Goal: Task Accomplishment & Management: Manage account settings

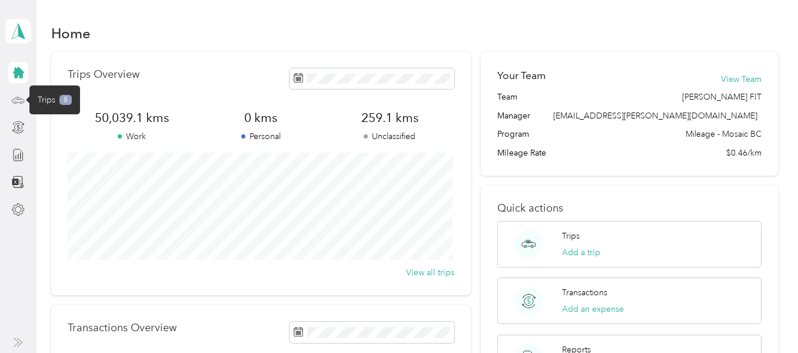
click at [25, 98] on icon at bounding box center [18, 100] width 13 height 13
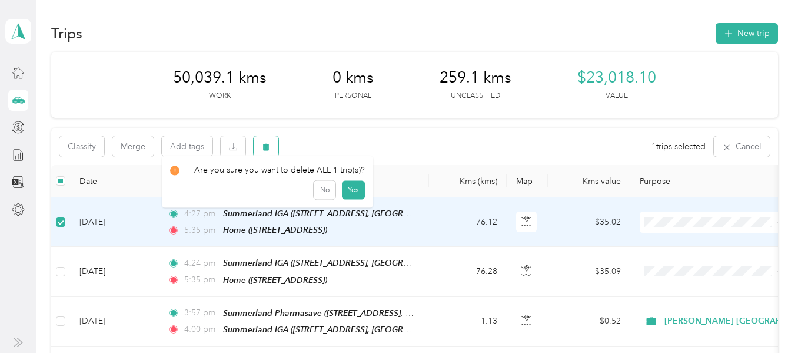
click at [269, 145] on icon "button" at bounding box center [266, 146] width 8 height 8
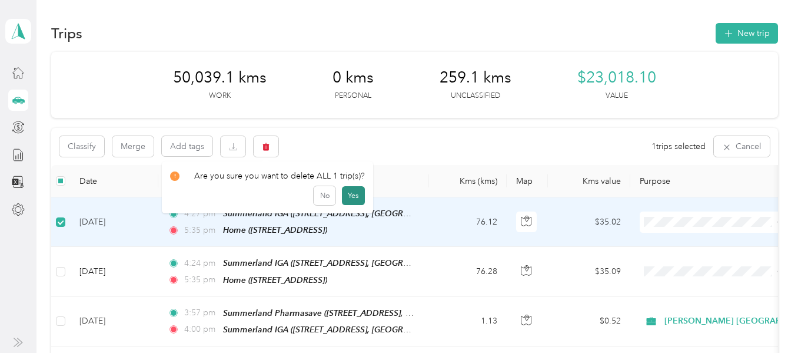
click at [349, 197] on button "Yes" at bounding box center [353, 195] width 23 height 19
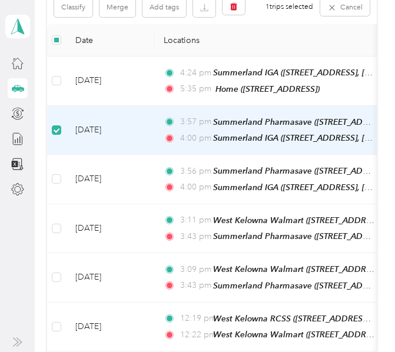
scroll to position [92, 0]
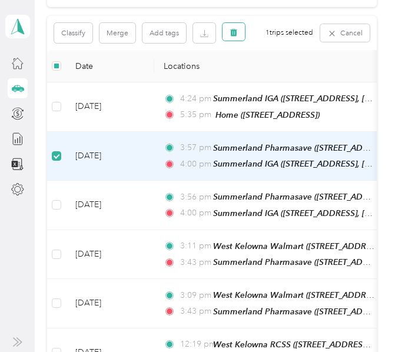
click at [234, 32] on icon "button" at bounding box center [234, 32] width 8 height 8
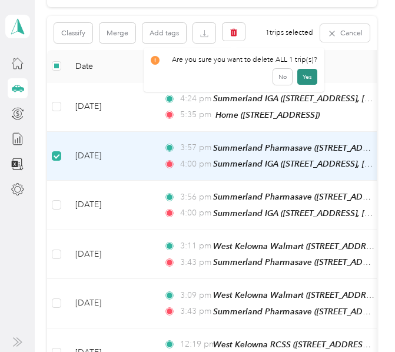
click at [309, 75] on button "Yes" at bounding box center [307, 77] width 20 height 16
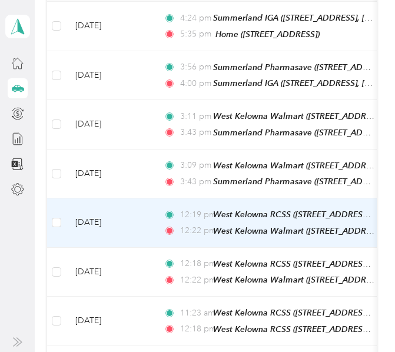
scroll to position [210, 0]
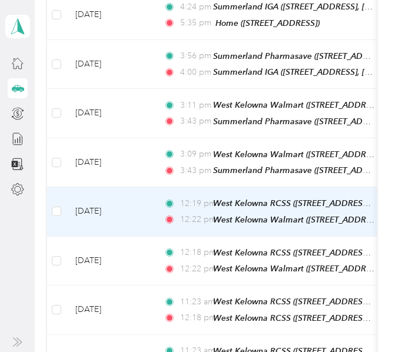
click at [145, 208] on td "[DATE]" at bounding box center [110, 211] width 88 height 49
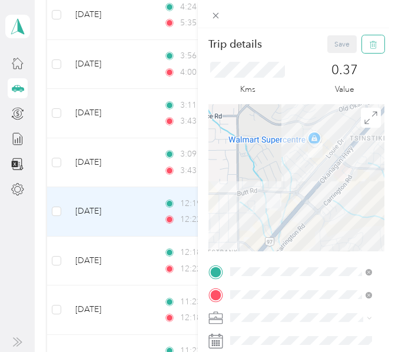
click at [370, 42] on button "button" at bounding box center [373, 44] width 22 height 18
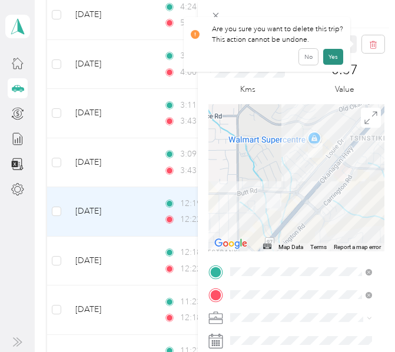
click at [329, 57] on button "Yes" at bounding box center [333, 57] width 20 height 16
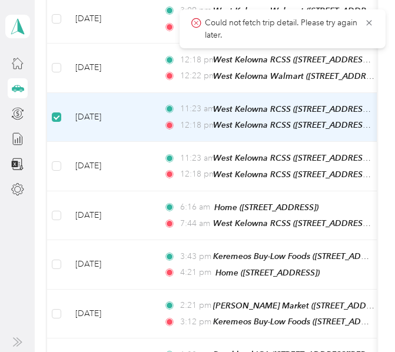
scroll to position [301, 0]
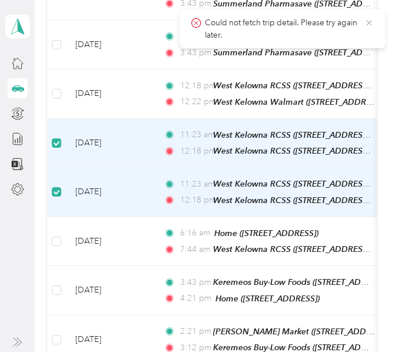
click at [370, 24] on icon at bounding box center [369, 23] width 6 height 6
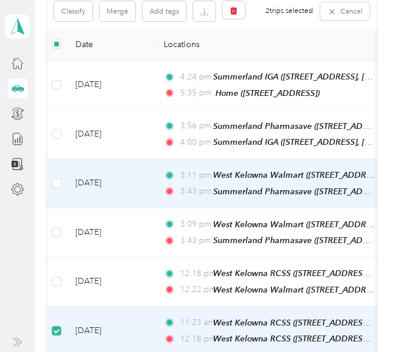
scroll to position [66, 0]
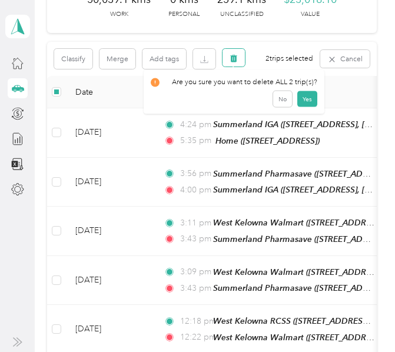
click at [236, 58] on icon "button" at bounding box center [233, 58] width 7 height 8
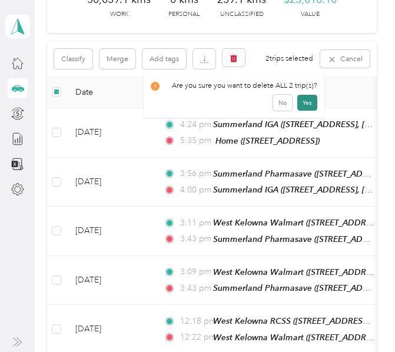
click at [304, 103] on button "Yes" at bounding box center [307, 103] width 20 height 16
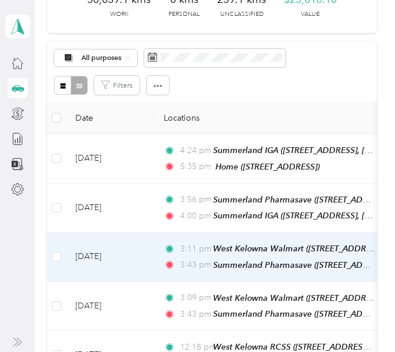
click at [161, 251] on td "3:11 pm [GEOGRAPHIC_DATA] ([STREET_ADDRESS][GEOGRAPHIC_DATA][PERSON_NAME], [GEO…" at bounding box center [289, 257] width 271 height 49
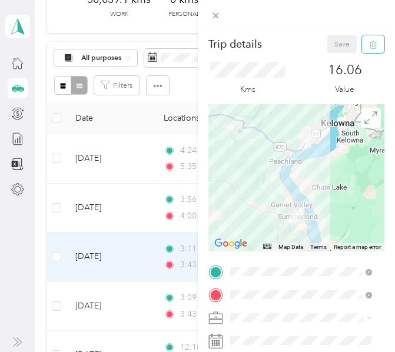
click at [369, 42] on icon "button" at bounding box center [373, 45] width 8 height 8
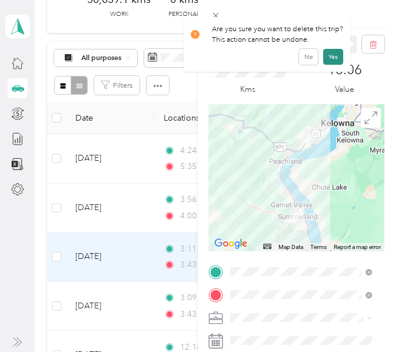
click at [330, 57] on button "Yes" at bounding box center [333, 57] width 20 height 16
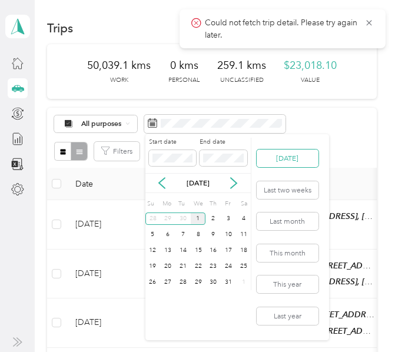
click at [293, 158] on button "[DATE]" at bounding box center [288, 159] width 62 height 18
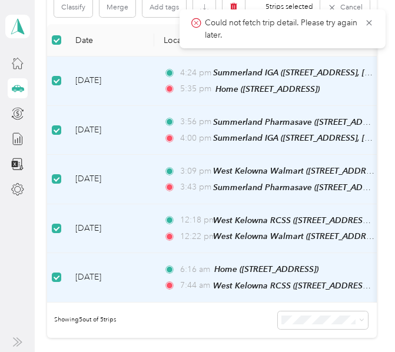
scroll to position [92, 0]
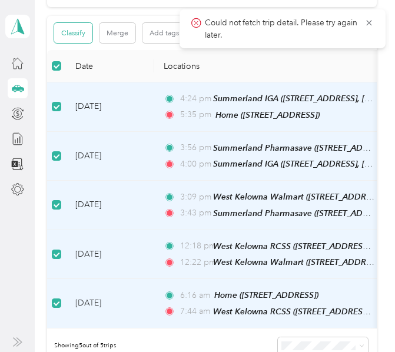
click at [86, 36] on button "Classify" at bounding box center [73, 33] width 38 height 20
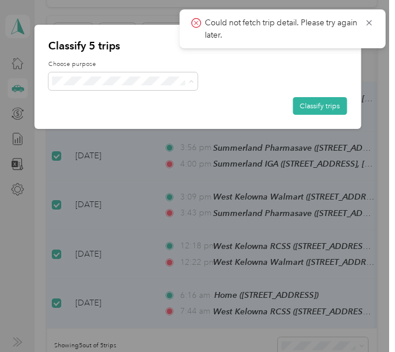
click at [95, 98] on span "[PERSON_NAME] [GEOGRAPHIC_DATA]" at bounding box center [140, 100] width 131 height 11
click at [319, 104] on button "Classify trips" at bounding box center [320, 106] width 54 height 18
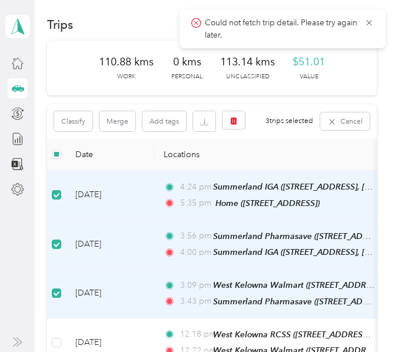
scroll to position [0, 0]
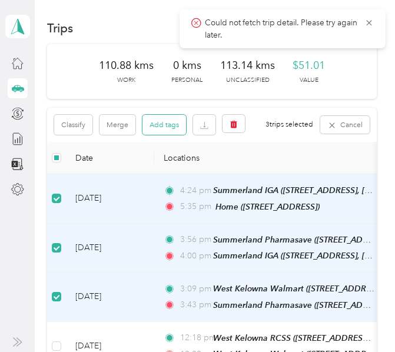
click at [162, 127] on button "Add tags" at bounding box center [164, 125] width 44 height 20
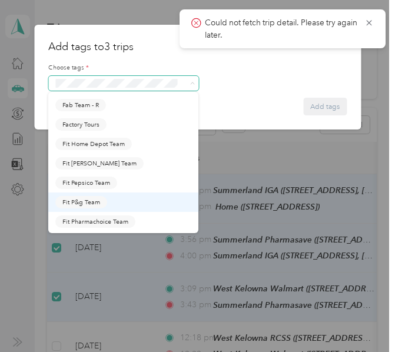
scroll to position [235, 0]
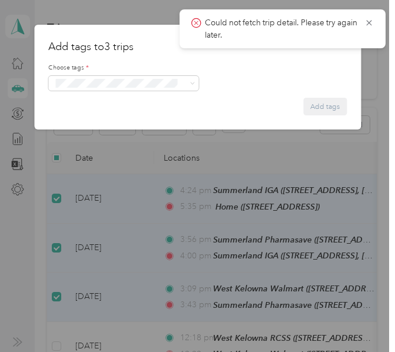
click at [98, 161] on li "Fit [PERSON_NAME] Team" at bounding box center [123, 151] width 150 height 19
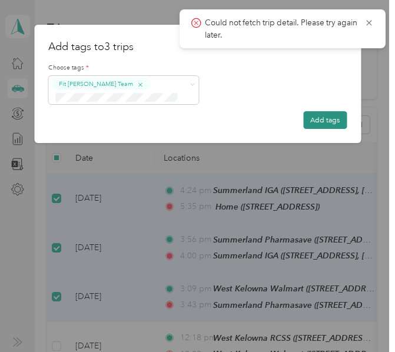
click at [313, 121] on button "Add tags" at bounding box center [325, 120] width 44 height 18
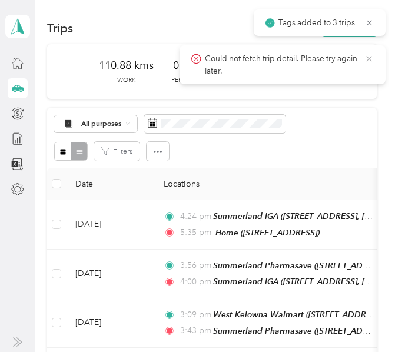
click at [371, 57] on icon at bounding box center [368, 59] width 9 height 11
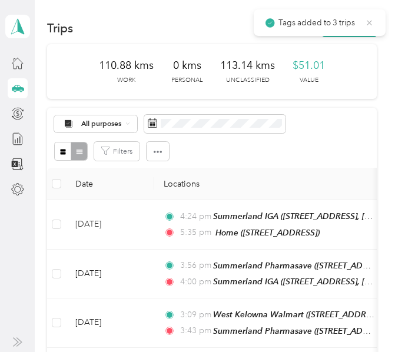
click at [371, 22] on icon at bounding box center [369, 23] width 9 height 11
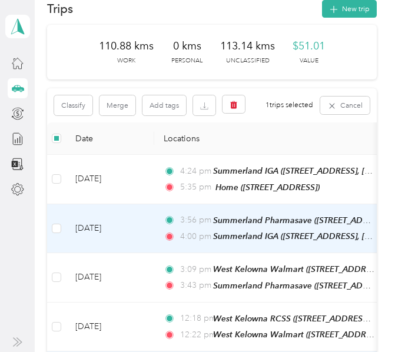
scroll to position [0, 0]
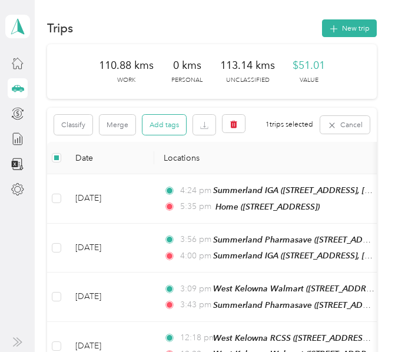
click at [165, 125] on button "Add tags" at bounding box center [164, 125] width 44 height 20
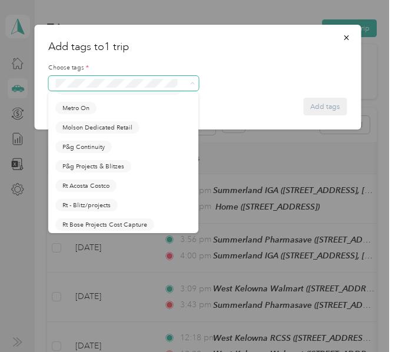
scroll to position [530, 0]
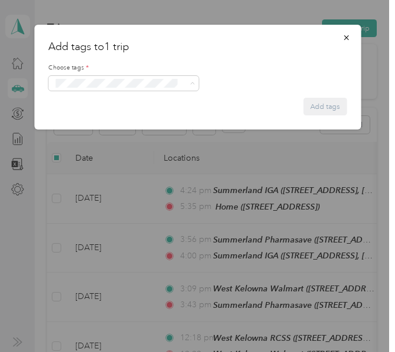
click at [114, 161] on div "P&g Continuity" at bounding box center [123, 154] width 136 height 12
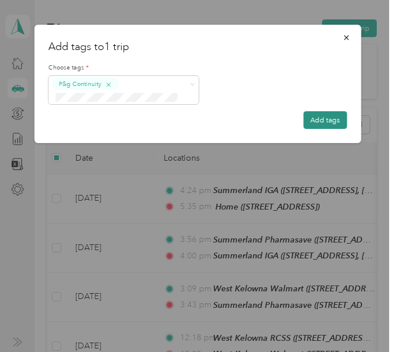
click at [316, 121] on button "Add tags" at bounding box center [325, 120] width 44 height 18
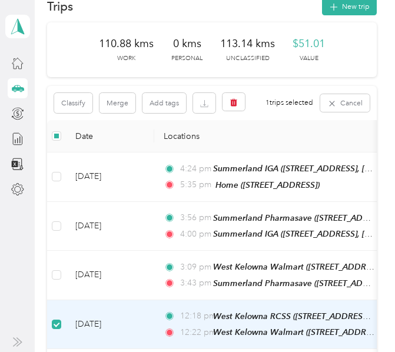
scroll to position [0, 0]
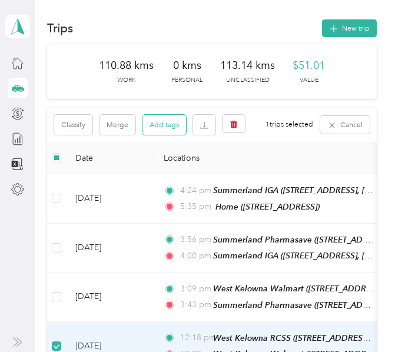
click at [163, 122] on button "Add tags" at bounding box center [164, 125] width 44 height 20
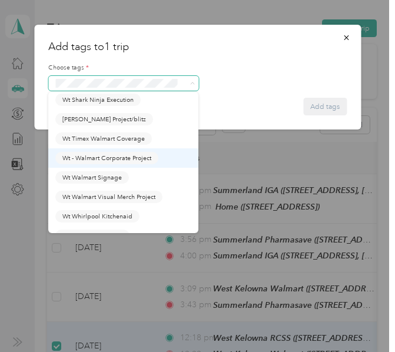
scroll to position [1566, 0]
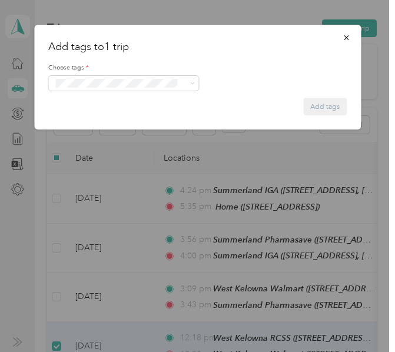
click at [107, 163] on span "Wt Walmart Signage" at bounding box center [91, 164] width 59 height 9
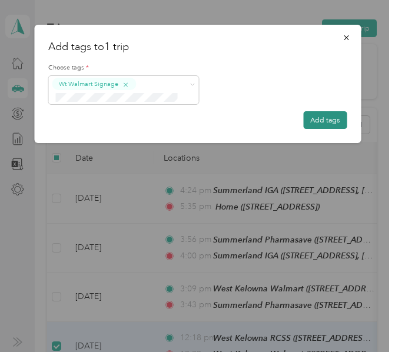
click at [320, 119] on button "Add tags" at bounding box center [325, 120] width 44 height 18
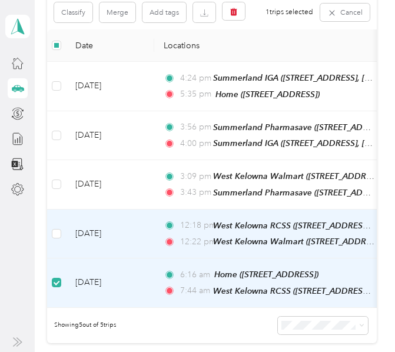
scroll to position [0, 0]
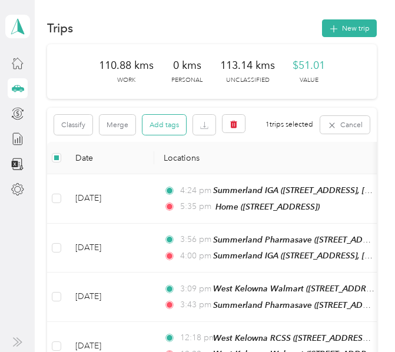
click at [158, 125] on button "Add tags" at bounding box center [164, 125] width 44 height 20
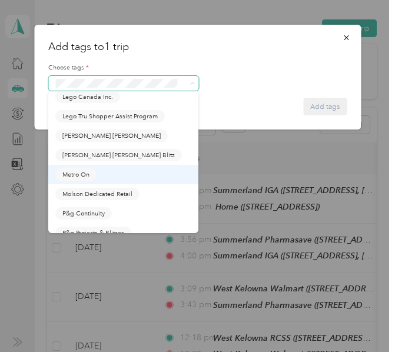
scroll to position [530, 0]
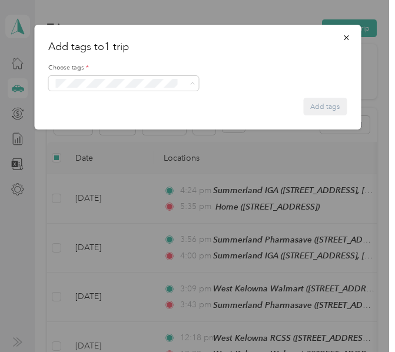
click at [102, 159] on span "P&g Continuity" at bounding box center [83, 154] width 42 height 9
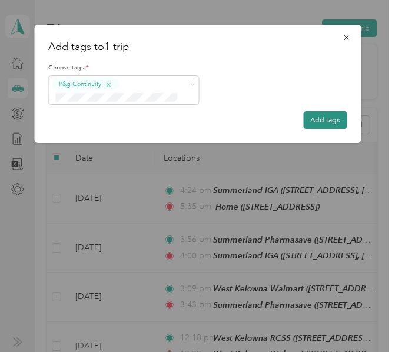
click at [327, 120] on button "Add tags" at bounding box center [325, 120] width 44 height 18
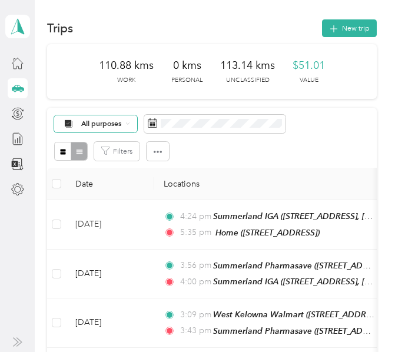
click at [124, 126] on div "All purposes" at bounding box center [95, 123] width 83 height 17
click at [107, 175] on span "[PERSON_NAME] [GEOGRAPHIC_DATA]" at bounding box center [146, 171] width 131 height 11
